Goal: Task Accomplishment & Management: Use online tool/utility

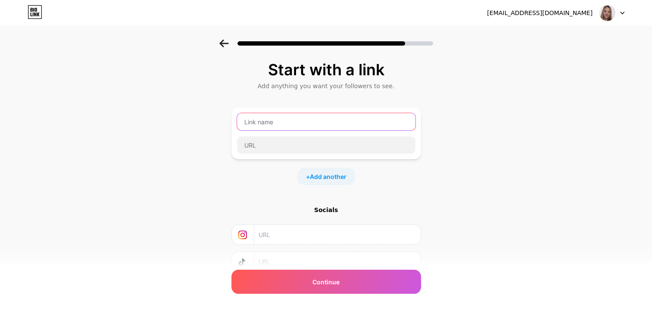
click at [290, 120] on input "text" at bounding box center [326, 121] width 178 height 17
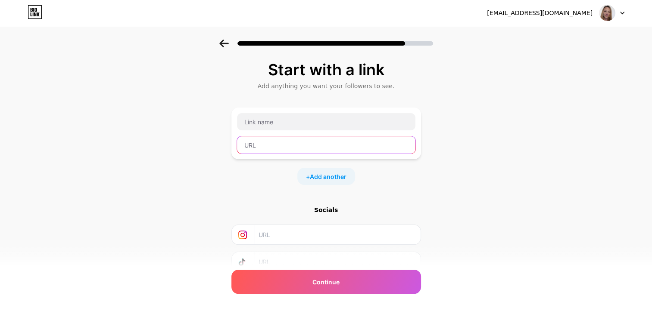
click at [290, 144] on input "text" at bounding box center [326, 145] width 178 height 17
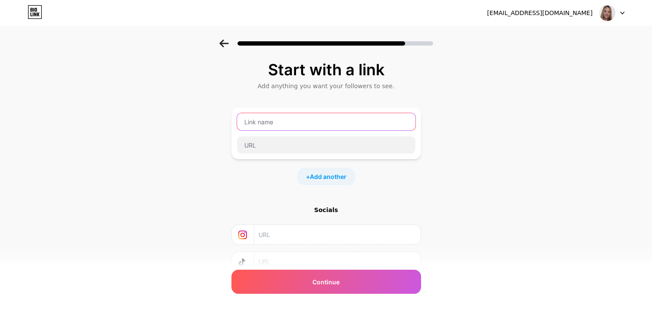
click at [347, 122] on input "text" at bounding box center [326, 121] width 178 height 17
click at [312, 123] on input "text" at bounding box center [326, 121] width 178 height 17
type input "Whatsapp for Instant Reply"
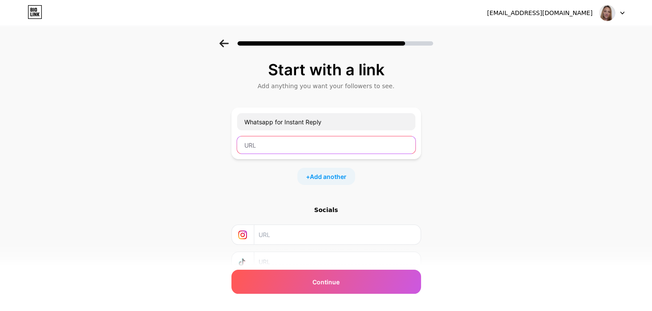
click at [293, 145] on input "text" at bounding box center [326, 145] width 178 height 17
click at [302, 149] on input "text" at bounding box center [326, 145] width 178 height 17
paste input "[URL][DOMAIN_NAME]"
type input "[URL][DOMAIN_NAME]"
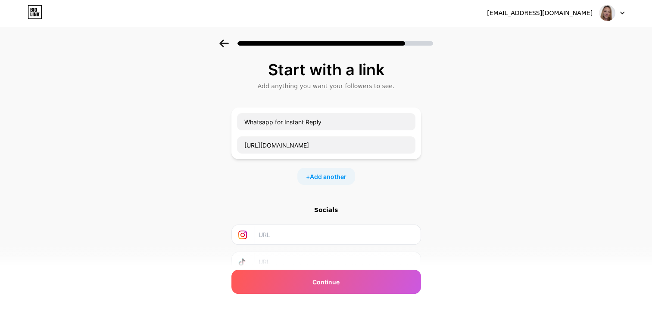
click at [455, 190] on div "Start with a link Add anything you want your followers to see. Whatsapp for Ins…" at bounding box center [326, 191] width 652 height 303
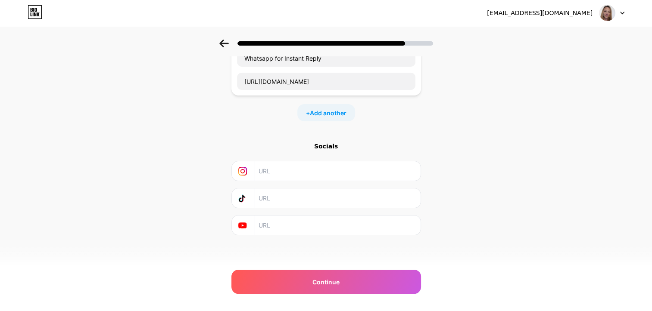
scroll to position [64, 0]
click at [346, 114] on span "Add another" at bounding box center [328, 112] width 37 height 9
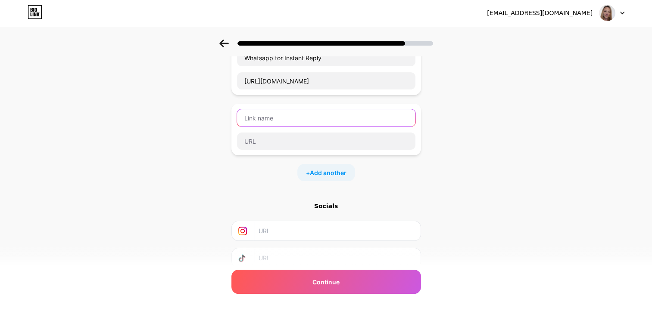
click at [300, 119] on input "text" at bounding box center [326, 117] width 178 height 17
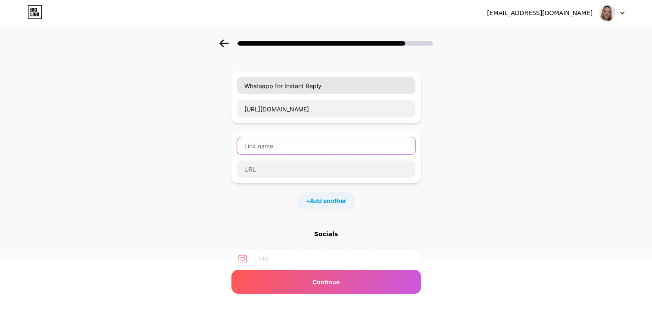
scroll to position [21, 0]
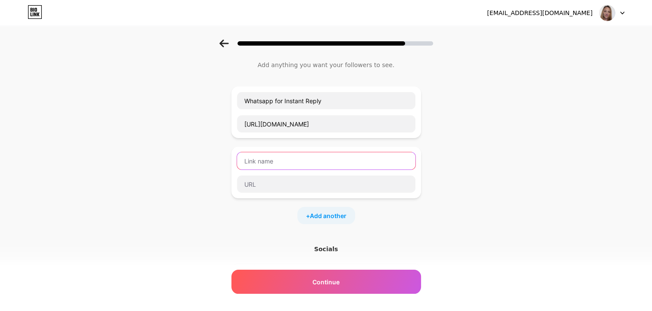
click at [313, 161] on input "text" at bounding box center [326, 161] width 178 height 17
drag, startPoint x: 365, startPoint y: 159, endPoint x: 197, endPoint y: 153, distance: 168.2
click at [197, 153] on div "Start with a link Add anything you want your followers to see. Whatsapp for Ins…" at bounding box center [326, 200] width 652 height 363
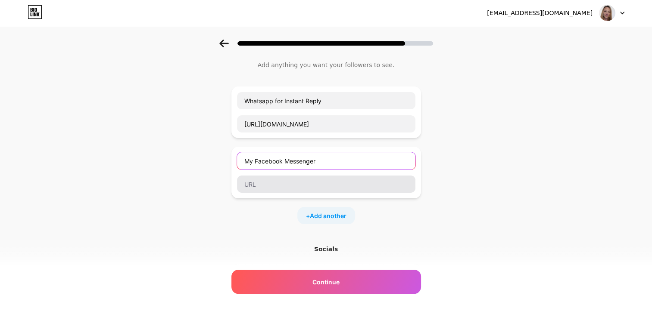
type input "My Facebook Messenger"
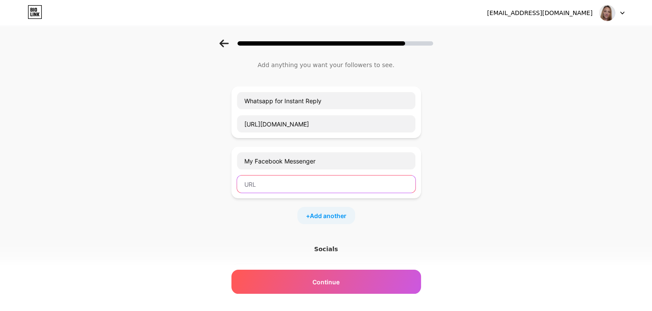
click at [271, 186] on input "text" at bounding box center [326, 184] width 178 height 17
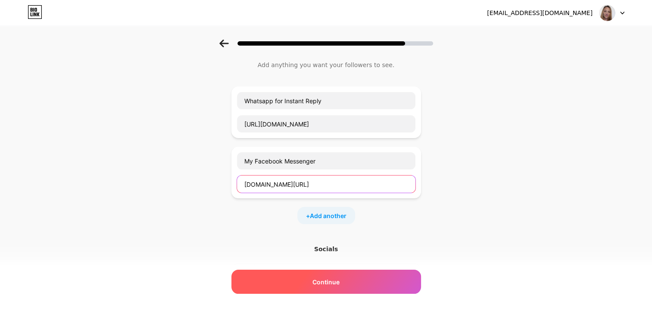
type input "[DOMAIN_NAME][URL]"
click at [404, 287] on div "Continue" at bounding box center [326, 282] width 190 height 24
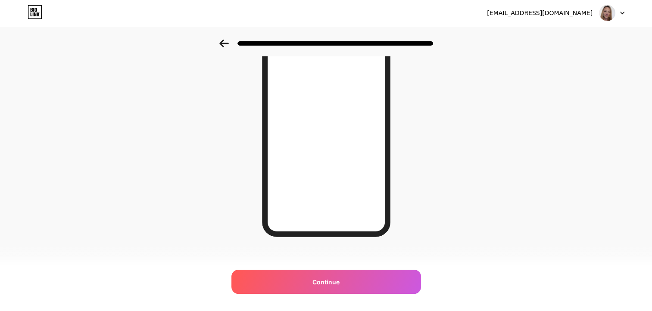
scroll to position [0, 0]
